Goal: Information Seeking & Learning: Understand process/instructions

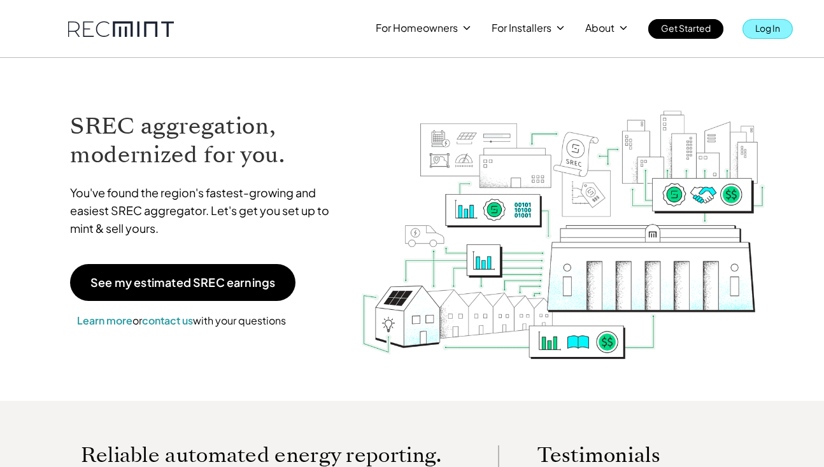
click at [766, 29] on p "Log In" at bounding box center [767, 28] width 25 height 18
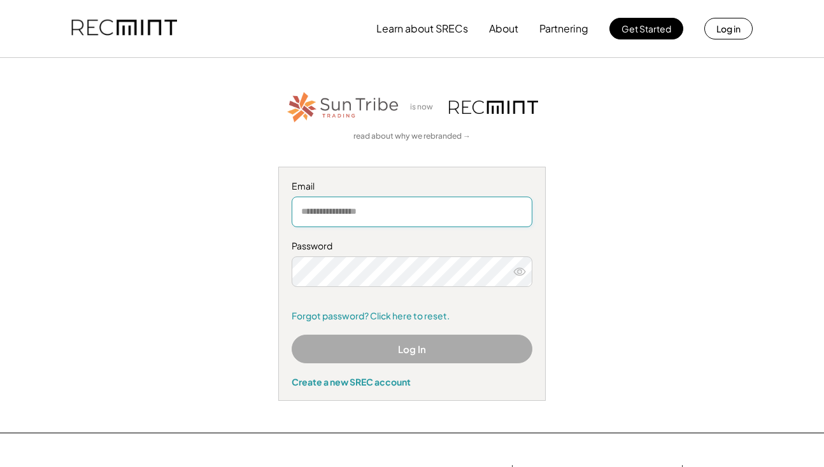
type input "**********"
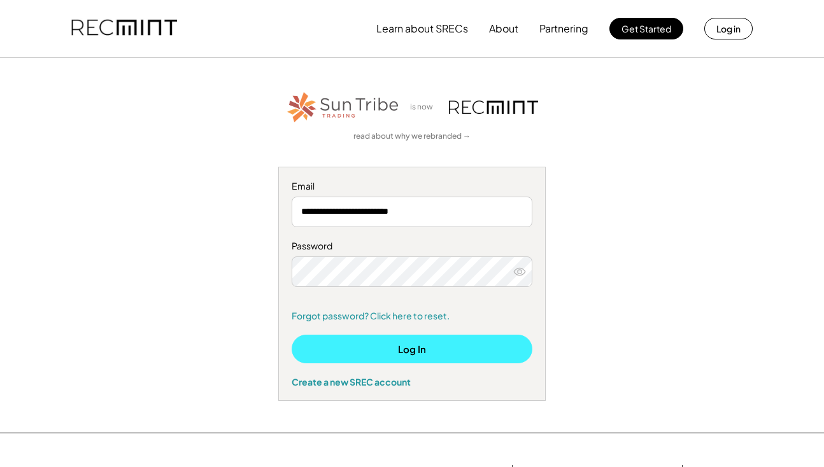
click at [439, 357] on button "Log In" at bounding box center [412, 349] width 241 height 29
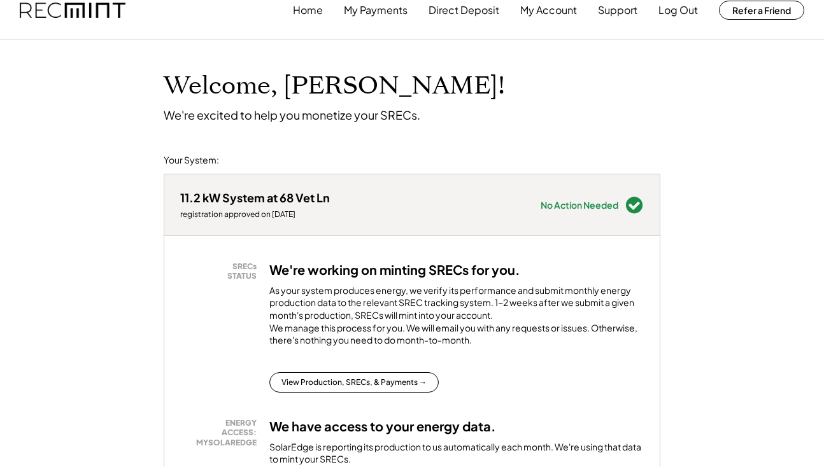
scroll to position [20, 0]
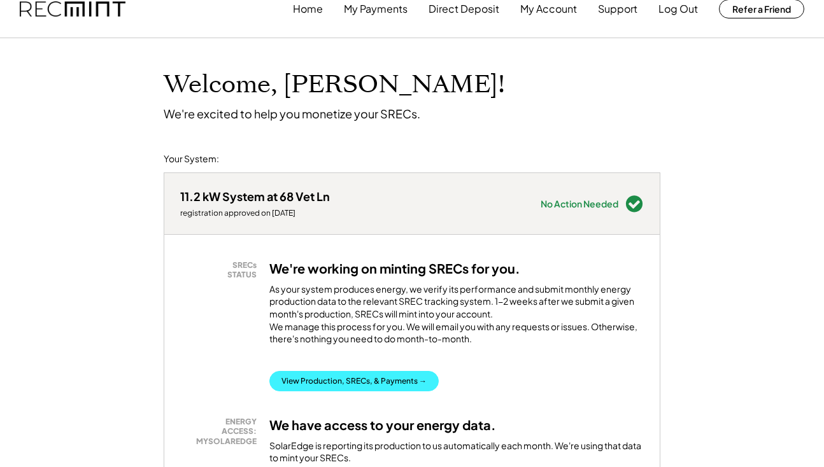
click at [420, 385] on button "View Production, SRECs, & Payments →" at bounding box center [353, 381] width 169 height 20
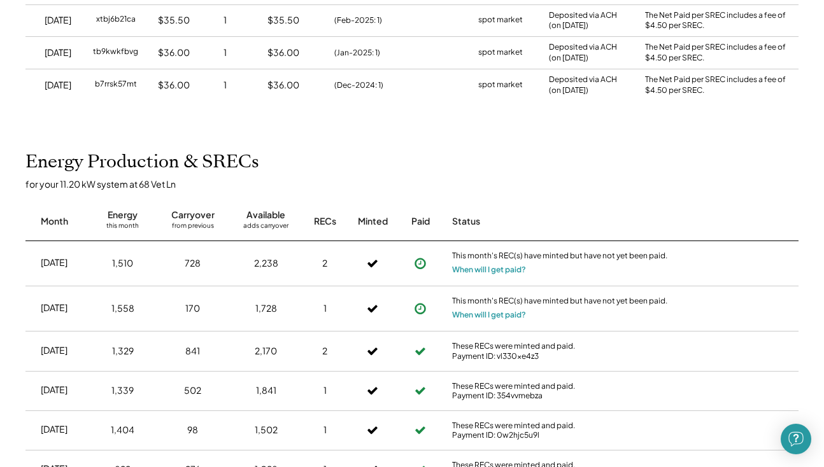
scroll to position [317, 0]
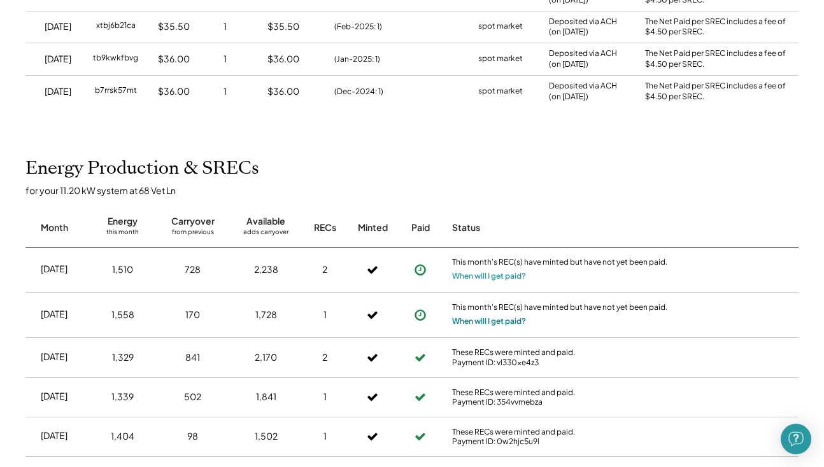
click at [474, 315] on button "When will I get paid?" at bounding box center [489, 321] width 74 height 13
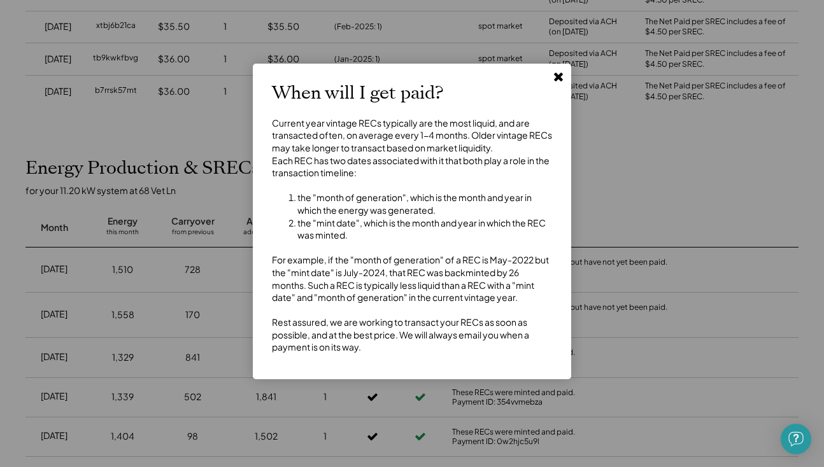
click at [560, 74] on use at bounding box center [558, 77] width 9 height 9
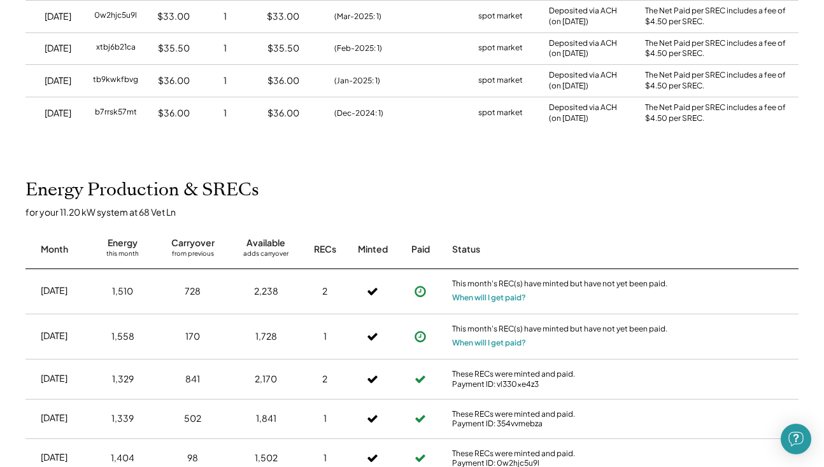
scroll to position [295, 0]
